Goal: Download file/media

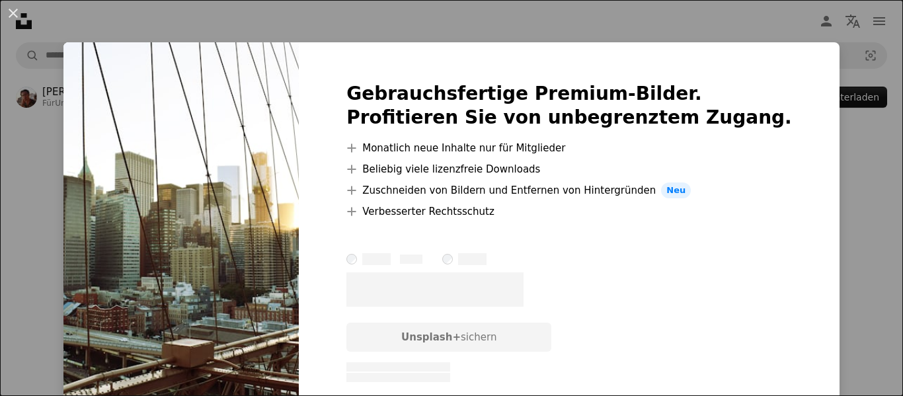
scroll to position [1911, 0]
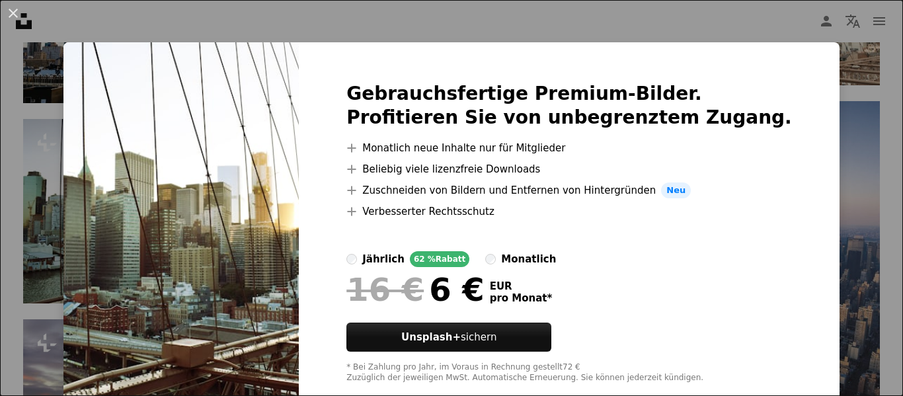
click at [824, 40] on div "An X shape Gebrauchsfertige Premium-Bilder. Profitieren Sie von unbegrenztem Zu…" at bounding box center [451, 198] width 903 height 396
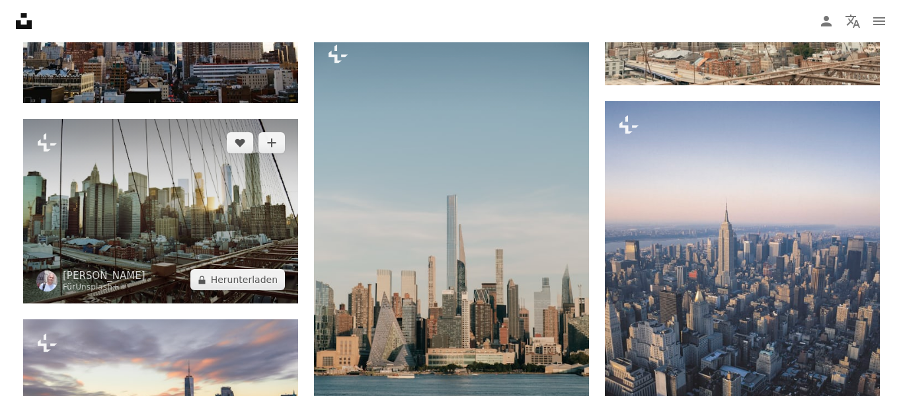
click at [187, 177] on img at bounding box center [160, 211] width 275 height 184
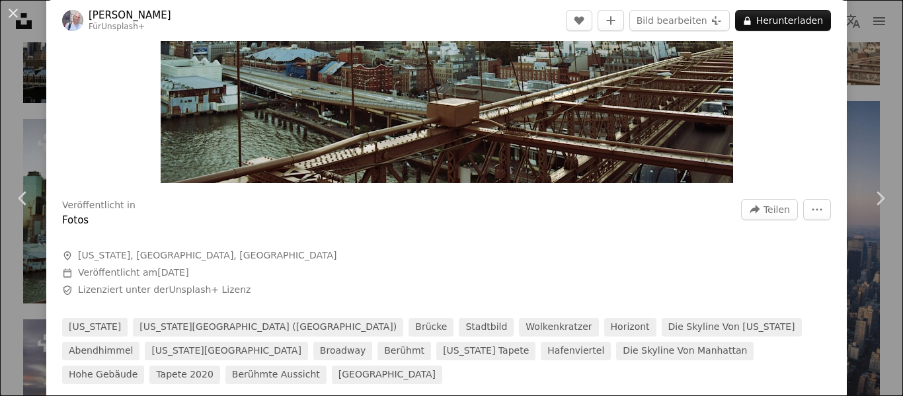
scroll to position [264, 0]
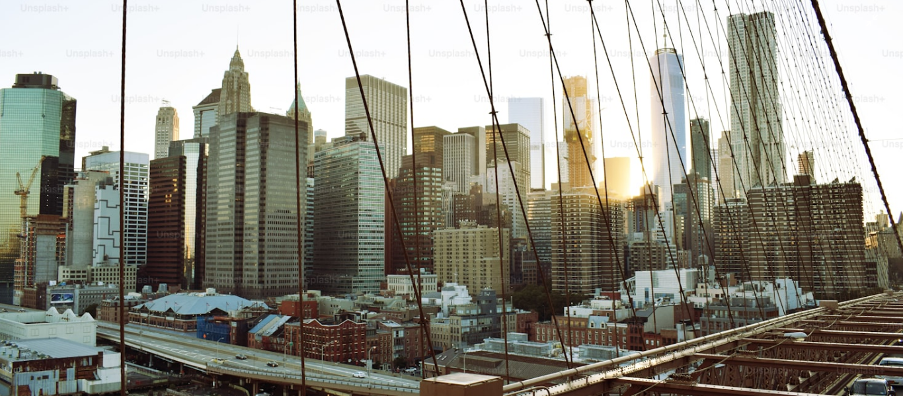
scroll to position [76, 0]
